Goal: Transaction & Acquisition: Purchase product/service

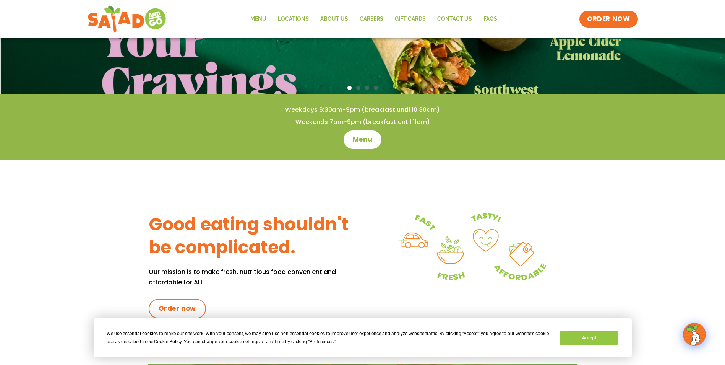
scroll to position [153, 0]
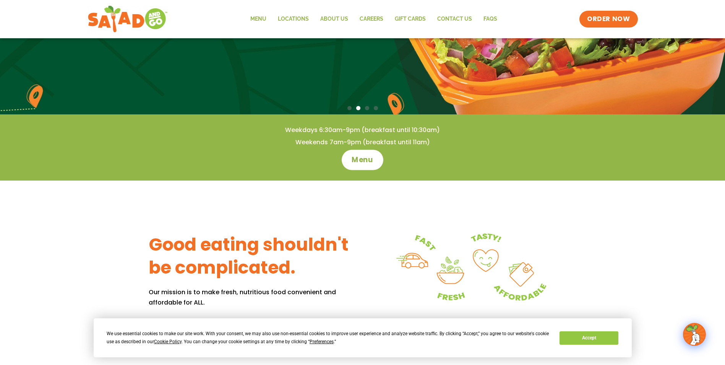
click at [368, 158] on span "Menu" at bounding box center [363, 160] width 22 height 10
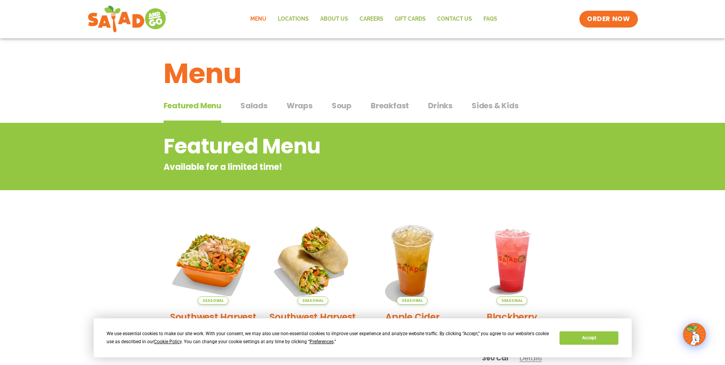
click at [253, 105] on span "Salads" at bounding box center [253, 105] width 27 height 11
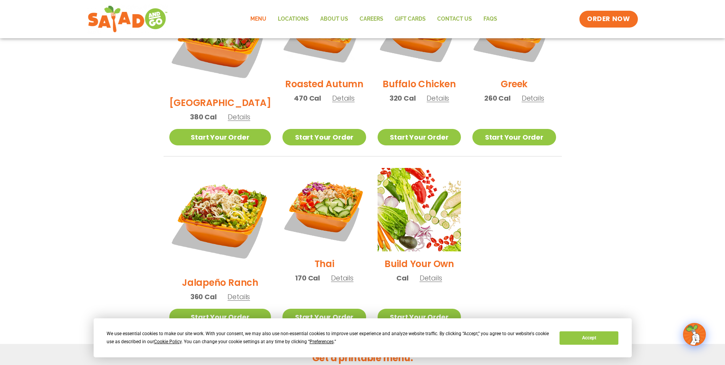
scroll to position [497, 0]
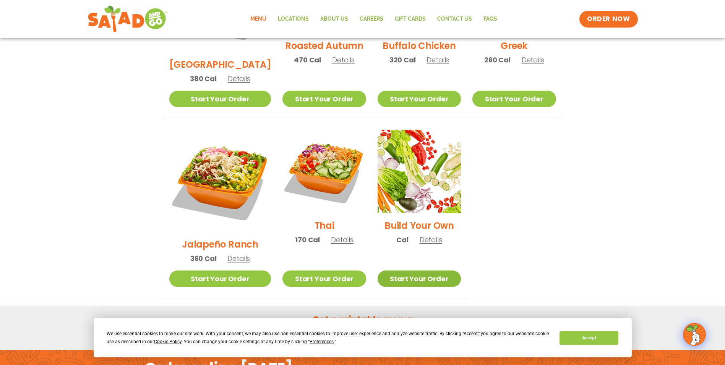
click at [422, 270] on link "Start Your Order" at bounding box center [419, 278] width 83 height 16
